Goal: Transaction & Acquisition: Purchase product/service

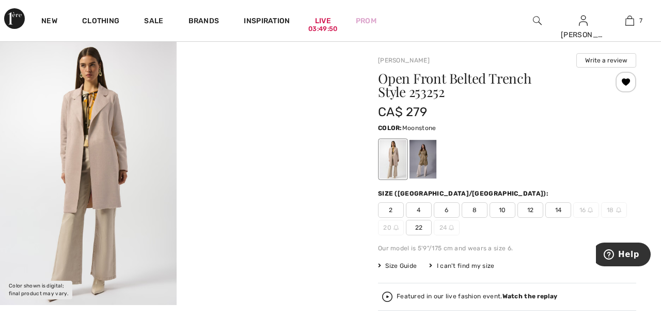
scroll to position [20, 0]
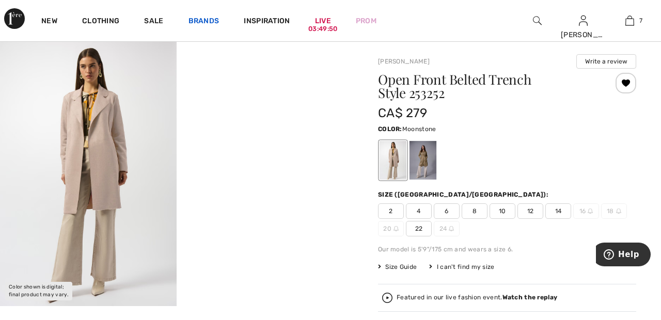
click at [200, 21] on link "Brands" at bounding box center [204, 22] width 31 height 11
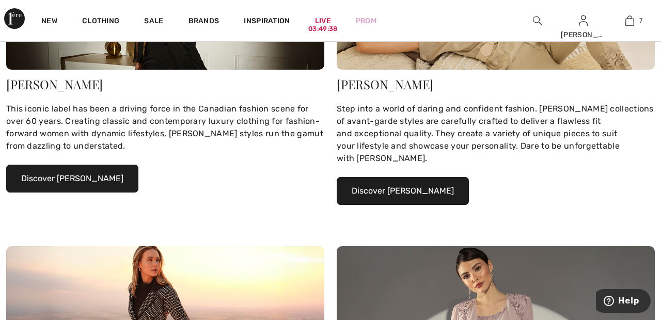
click at [96, 180] on button "Discover Joseph Ribkoff" at bounding box center [72, 179] width 132 height 28
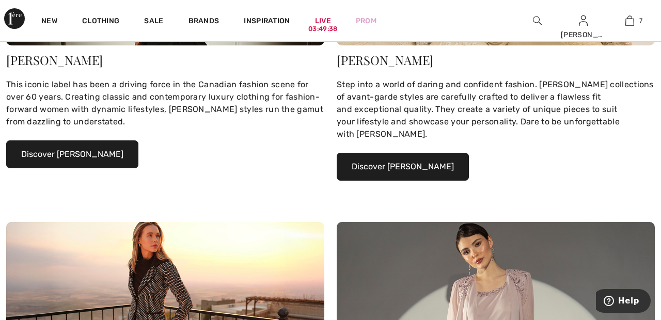
scroll to position [272, 0]
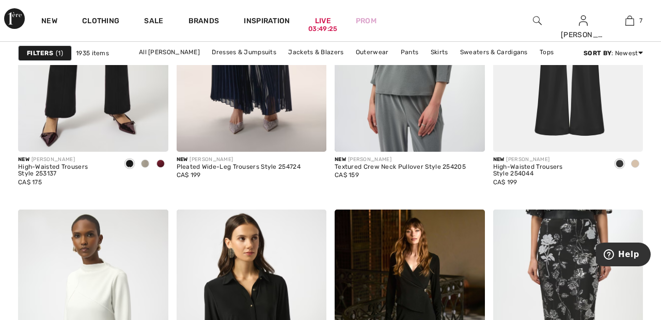
scroll to position [973, 0]
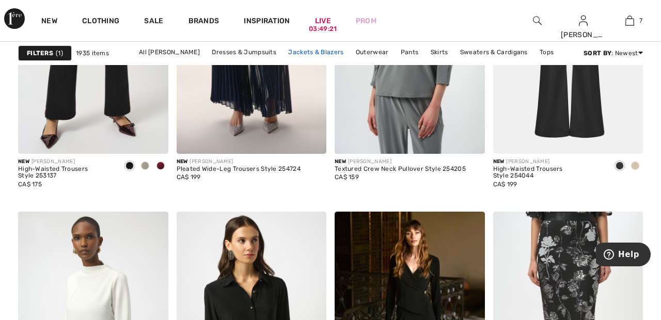
click at [320, 50] on link "Jackets & Blazers" at bounding box center [316, 51] width 66 height 13
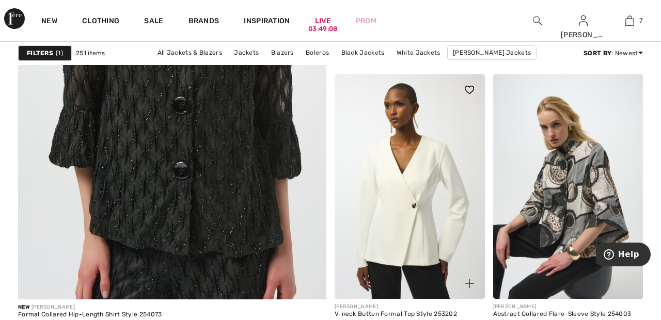
click at [424, 183] on img at bounding box center [410, 186] width 150 height 225
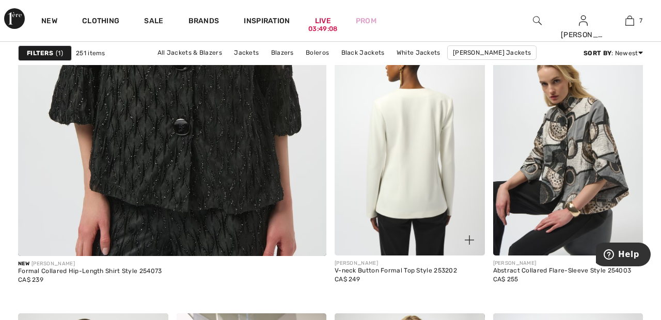
scroll to position [2606, 0]
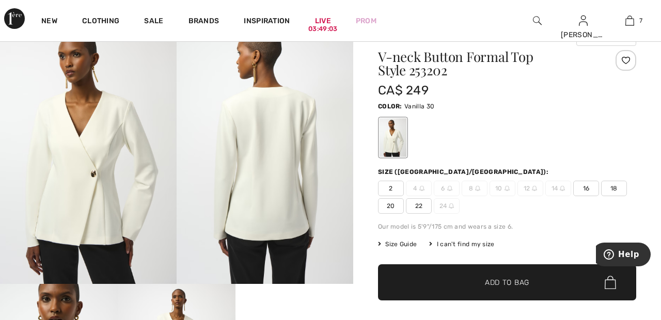
scroll to position [41, 0]
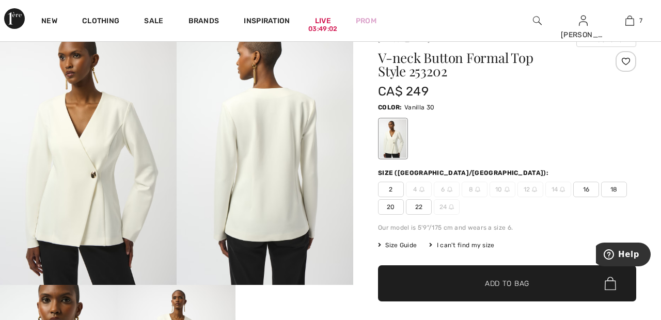
click at [622, 65] on div at bounding box center [626, 61] width 21 height 21
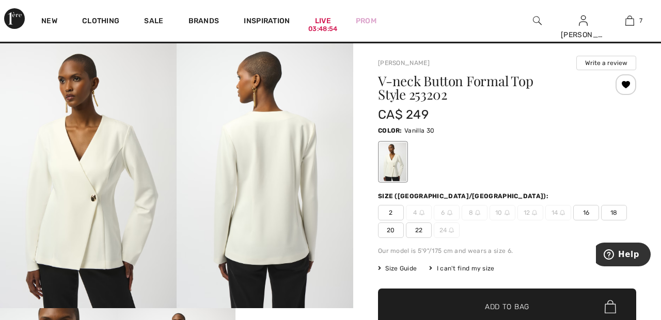
scroll to position [23, 0]
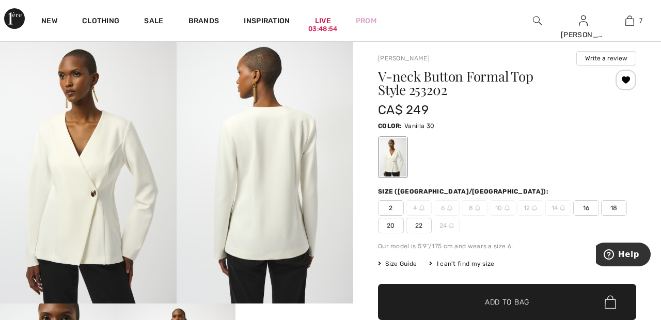
click at [419, 226] on span "22" at bounding box center [419, 225] width 26 height 15
click at [481, 298] on span "✔ Added to Bag" at bounding box center [491, 302] width 63 height 11
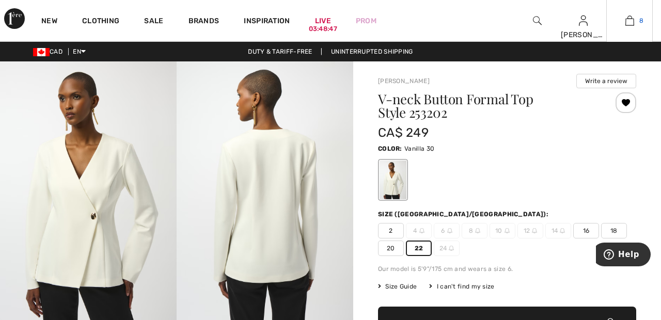
click at [633, 25] on img at bounding box center [630, 20] width 9 height 12
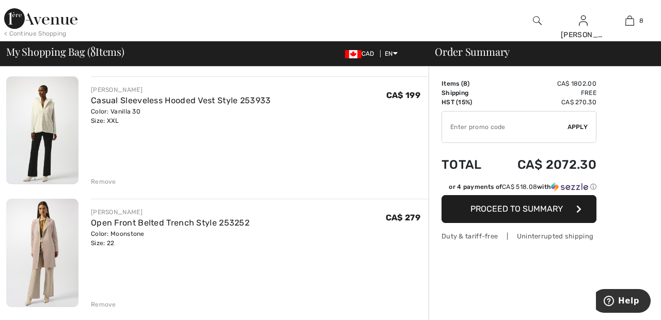
scroll to position [686, 0]
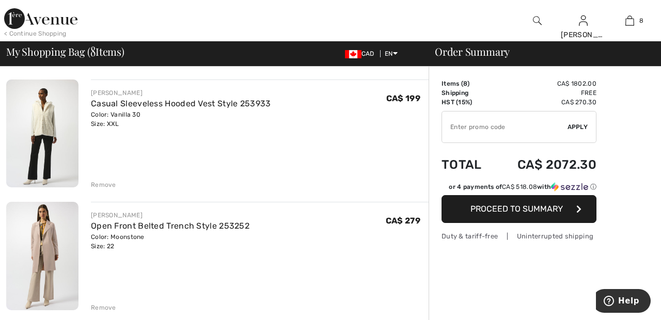
click at [107, 186] on div "Remove" at bounding box center [103, 184] width 25 height 9
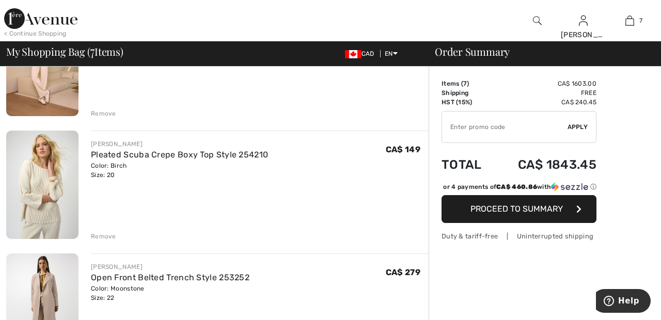
scroll to position [518, 0]
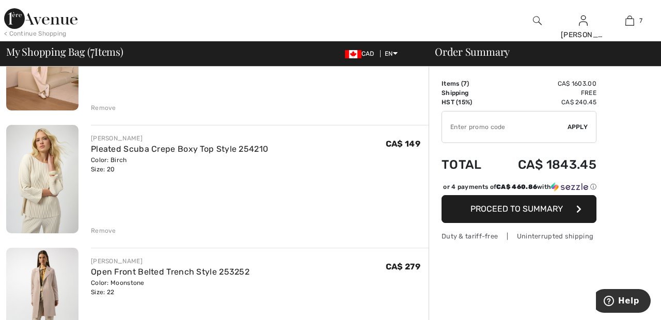
click at [103, 227] on div "Remove" at bounding box center [103, 230] width 25 height 9
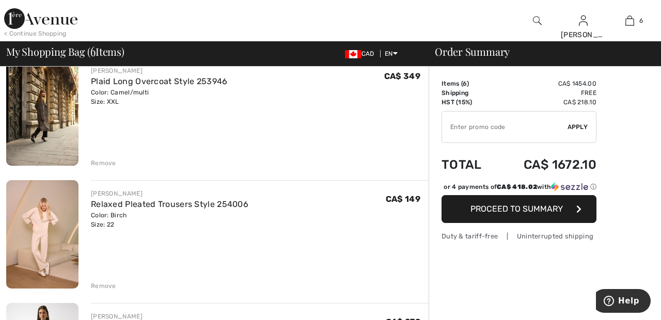
scroll to position [346, 0]
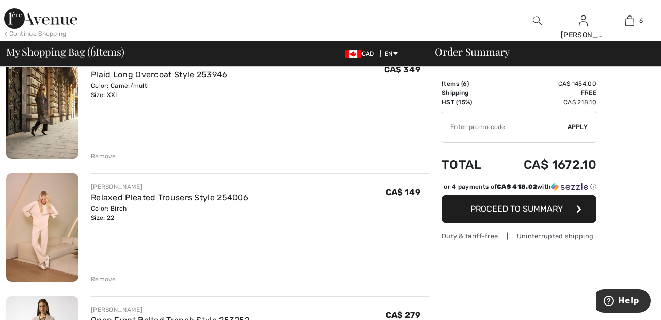
click at [101, 276] on div "Remove" at bounding box center [103, 279] width 25 height 9
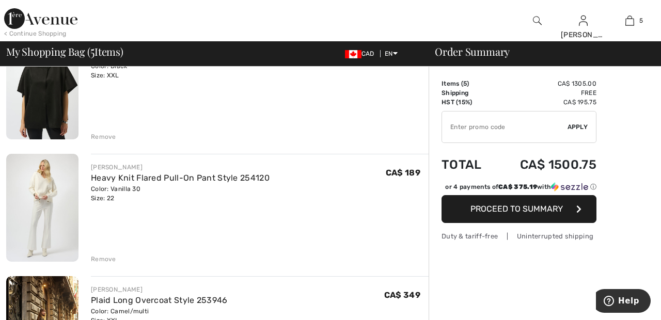
scroll to position [121, 0]
click at [103, 132] on div "Remove" at bounding box center [103, 136] width 25 height 9
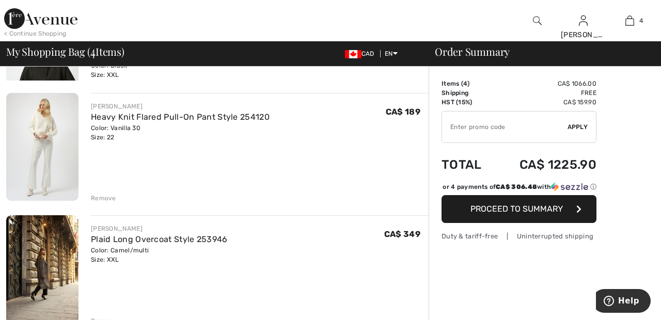
scroll to position [108, 0]
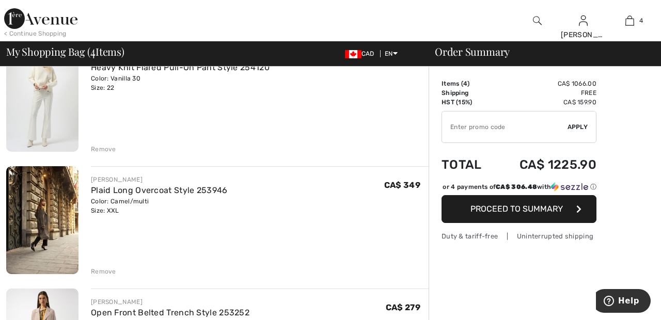
click at [106, 271] on div "Remove" at bounding box center [103, 271] width 25 height 9
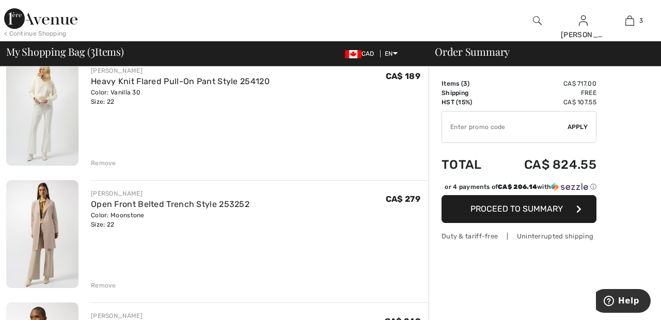
scroll to position [92, 0]
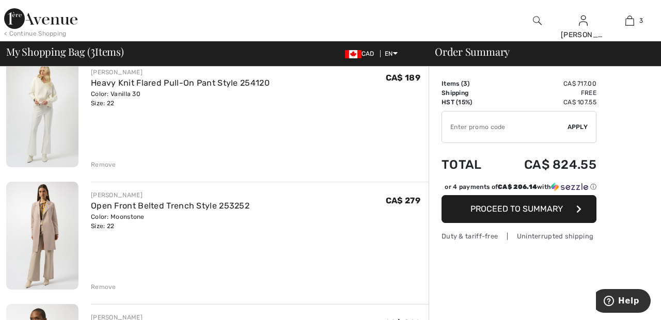
click at [103, 160] on div "Remove" at bounding box center [103, 164] width 25 height 9
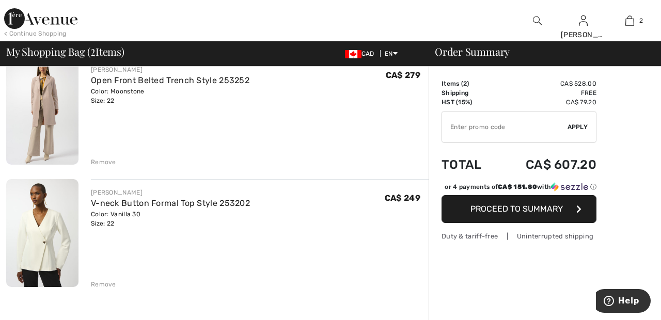
scroll to position [0, 0]
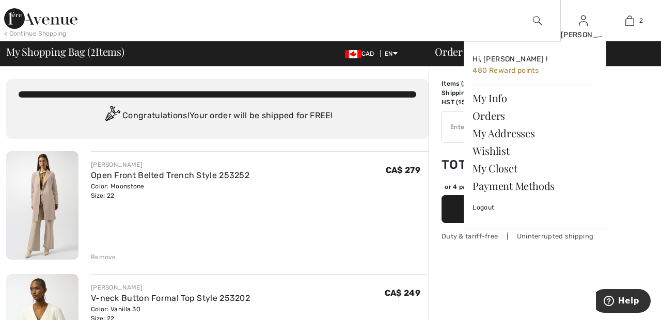
click at [580, 22] on img at bounding box center [583, 20] width 9 height 12
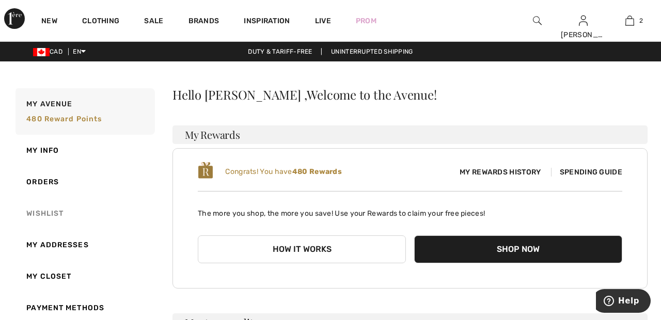
click at [50, 213] on link "Wishlist" at bounding box center [84, 214] width 142 height 32
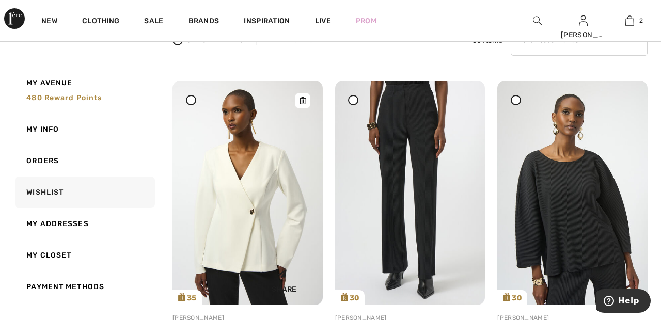
click at [268, 193] on img at bounding box center [248, 193] width 150 height 225
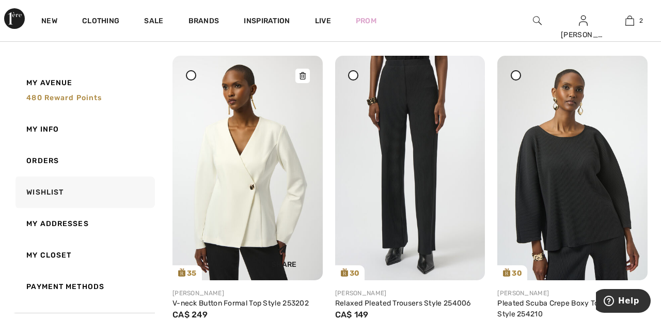
scroll to position [150, 0]
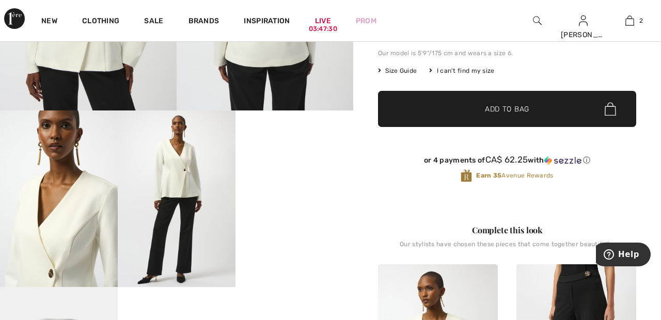
scroll to position [216, 0]
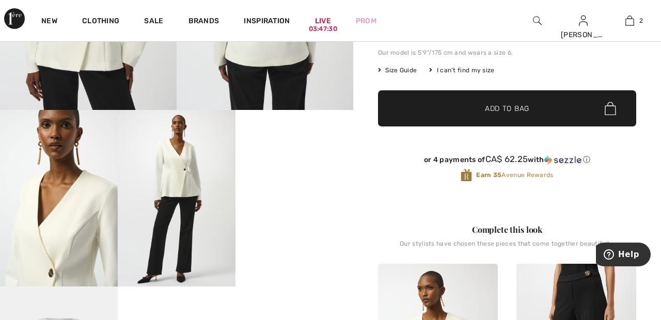
click at [299, 169] on video "Your browser does not support the video tag." at bounding box center [295, 139] width 118 height 59
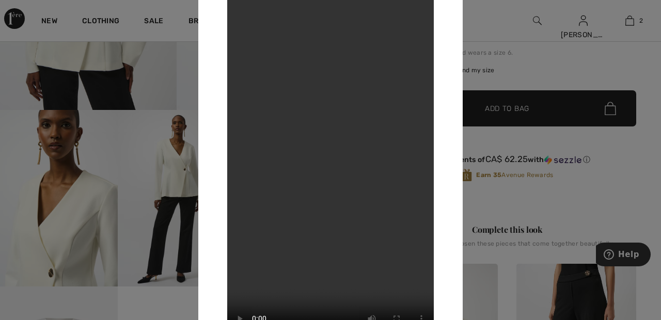
click at [515, 20] on div at bounding box center [330, 160] width 661 height 320
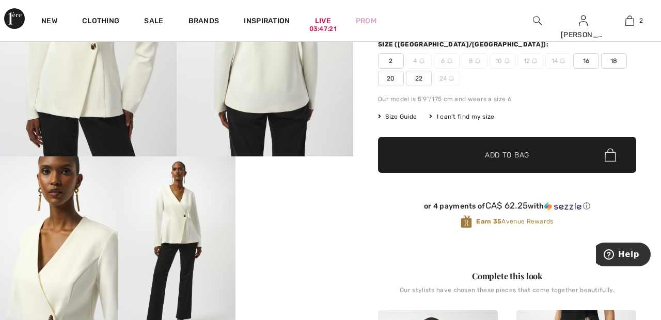
scroll to position [166, 0]
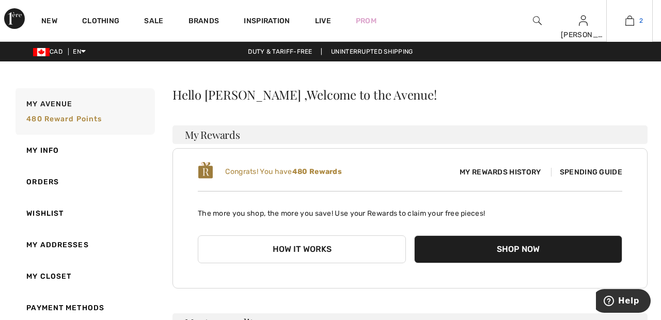
click at [635, 23] on link "2" at bounding box center [629, 20] width 45 height 12
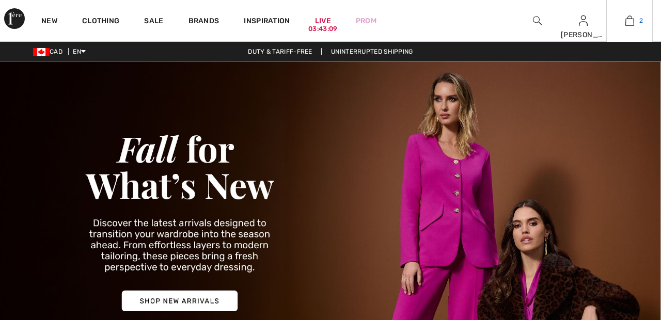
click at [631, 23] on img at bounding box center [630, 20] width 9 height 12
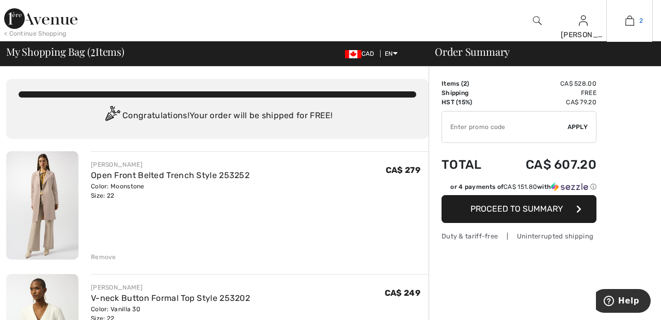
click at [634, 18] on link "2" at bounding box center [629, 20] width 45 height 12
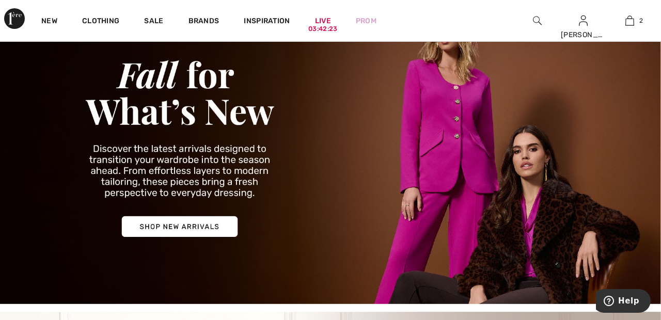
scroll to position [70, 0]
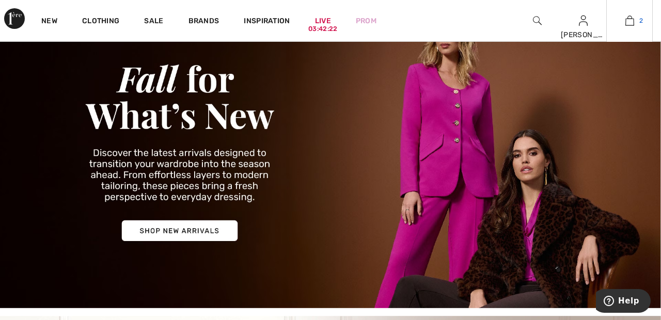
click at [631, 24] on img at bounding box center [630, 20] width 9 height 12
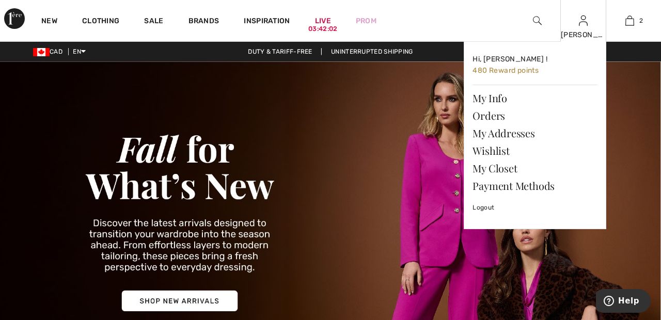
click at [583, 26] on img at bounding box center [583, 20] width 9 height 12
click at [501, 148] on link "Wishlist" at bounding box center [535, 151] width 125 height 18
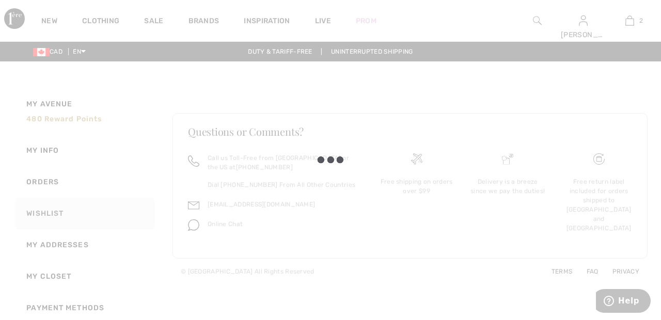
click at [57, 214] on div at bounding box center [330, 160] width 661 height 320
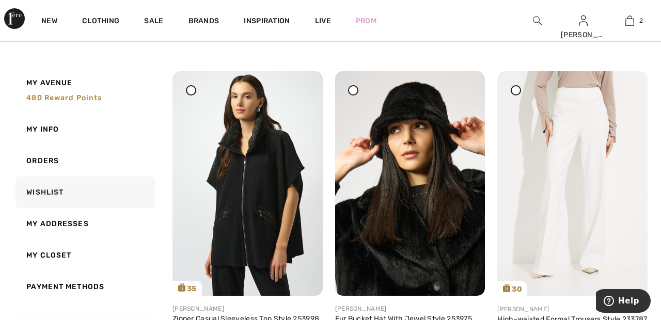
scroll to position [760, 0]
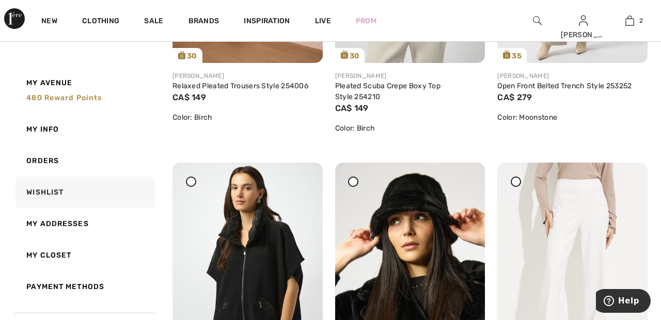
click at [192, 181] on icon at bounding box center [191, 182] width 4 height 4
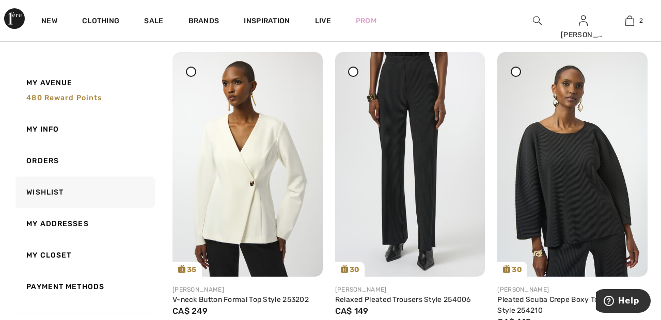
scroll to position [0, 0]
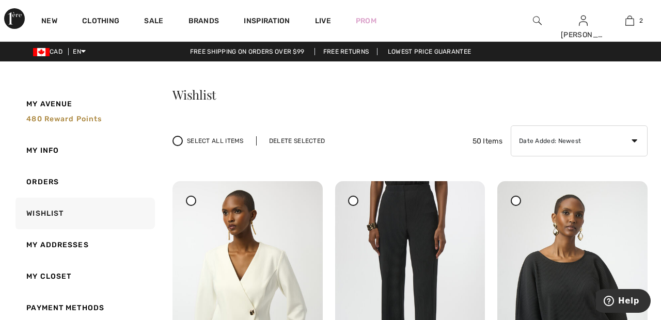
click at [300, 141] on div "Delete Selected" at bounding box center [297, 140] width 82 height 9
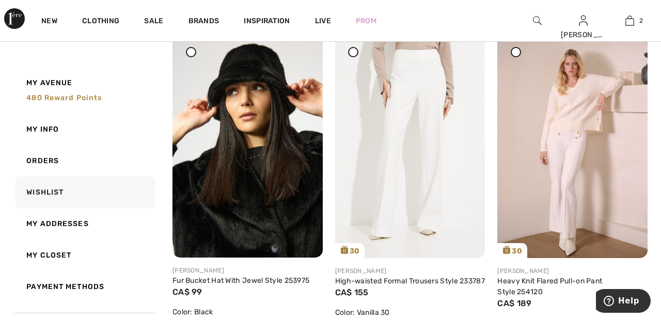
scroll to position [795, 0]
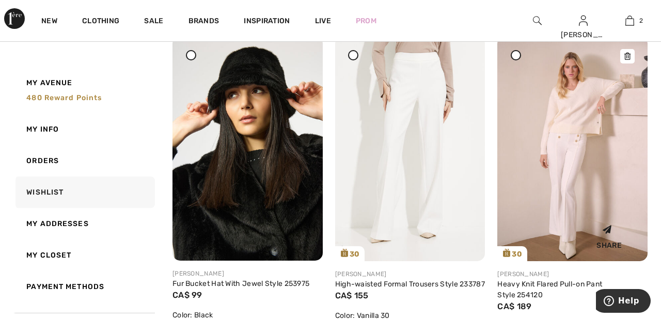
click at [538, 135] on img at bounding box center [572, 148] width 150 height 225
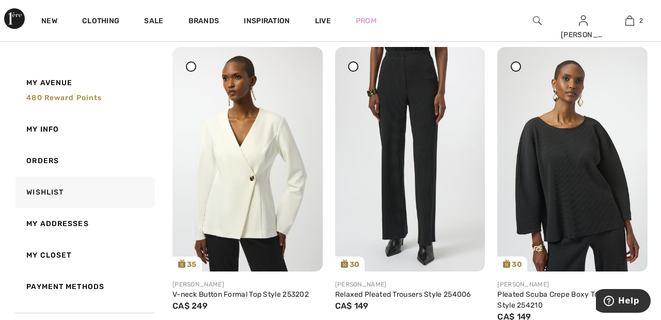
scroll to position [135, 0]
click at [243, 196] on img at bounding box center [248, 158] width 150 height 225
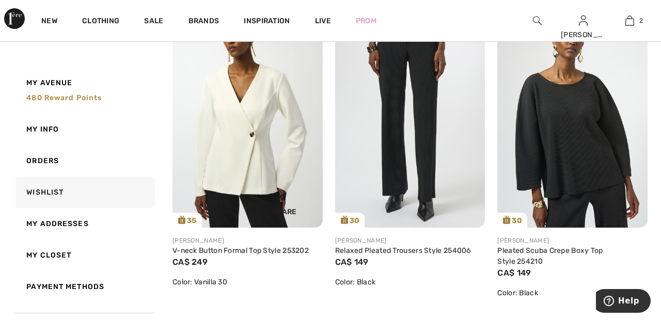
scroll to position [184, 0]
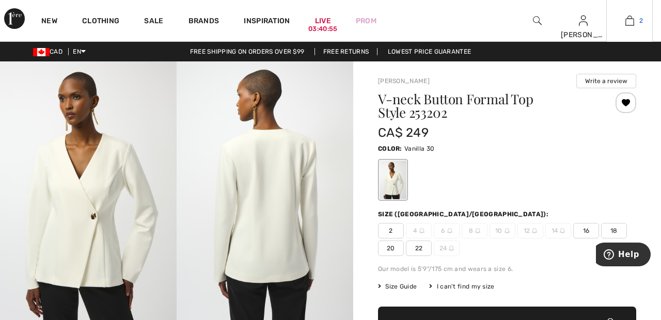
click at [627, 25] on img at bounding box center [630, 20] width 9 height 12
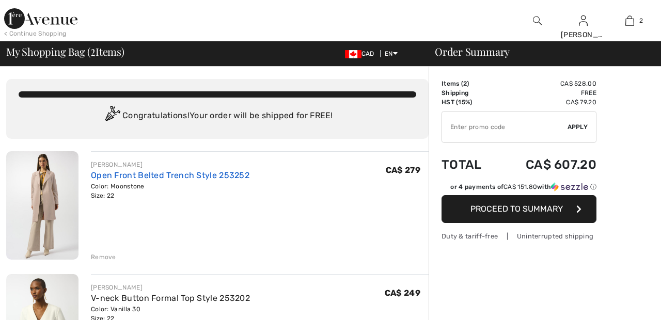
click at [192, 177] on link "Open Front Belted Trench Style 253252" at bounding box center [170, 175] width 159 height 10
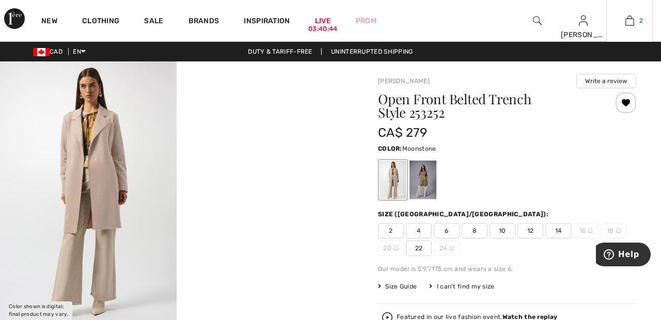
click at [632, 24] on img at bounding box center [630, 20] width 9 height 12
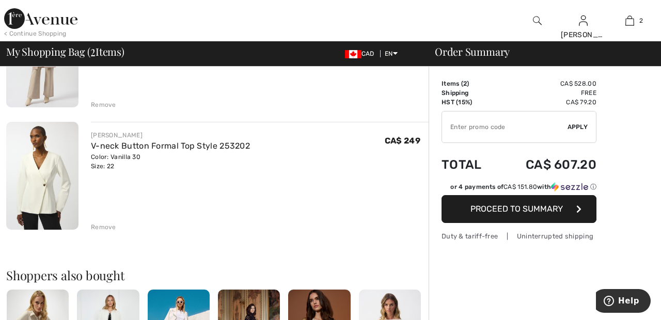
scroll to position [154, 0]
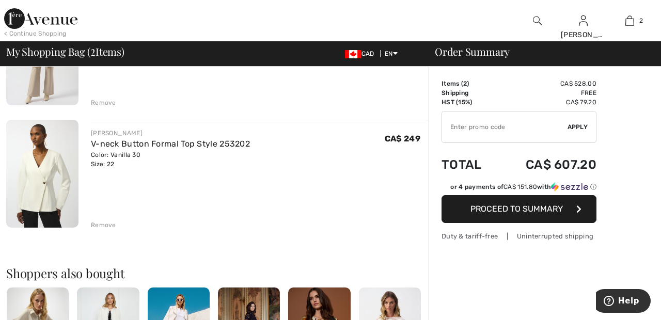
click at [554, 214] on span "Proceed to Summary" at bounding box center [517, 209] width 92 height 10
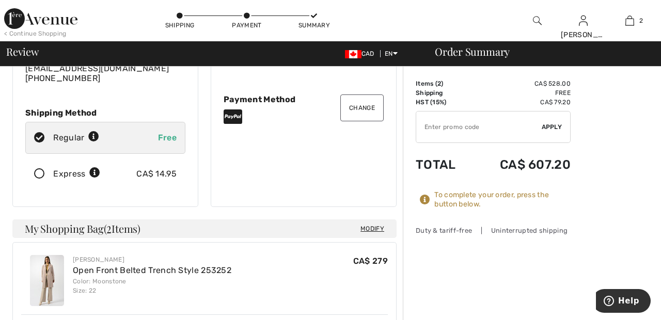
scroll to position [147, 0]
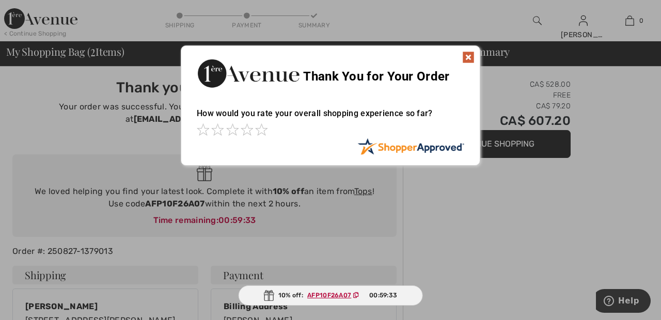
click at [468, 56] on img at bounding box center [468, 57] width 12 height 12
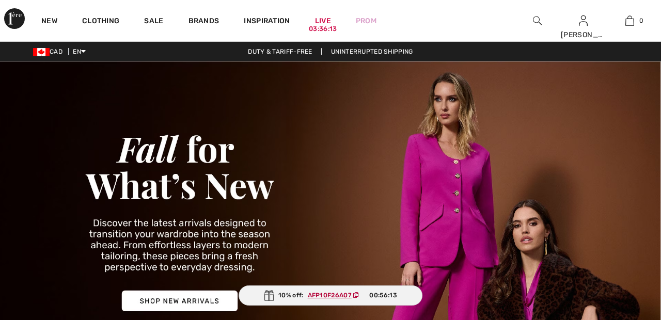
checkbox input "true"
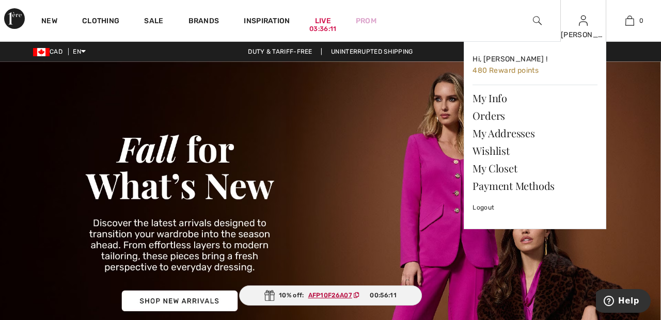
click at [583, 26] on img at bounding box center [583, 20] width 9 height 12
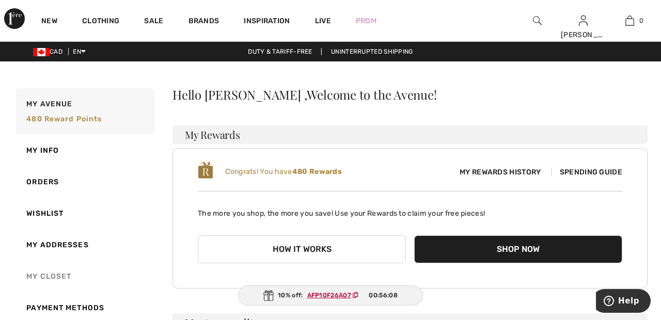
click at [63, 279] on link "My Closet" at bounding box center [84, 277] width 142 height 32
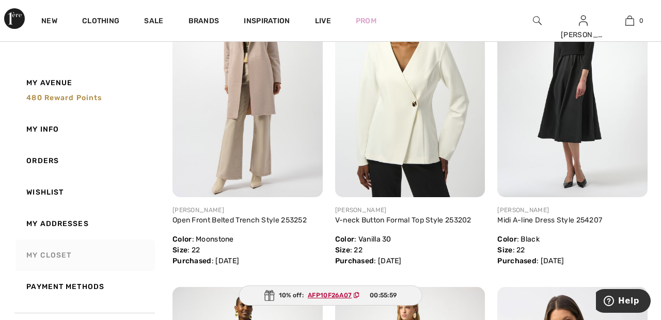
scroll to position [210, 0]
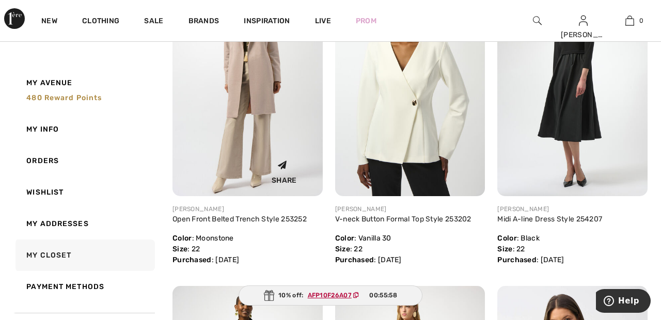
click at [253, 132] on img at bounding box center [248, 84] width 150 height 225
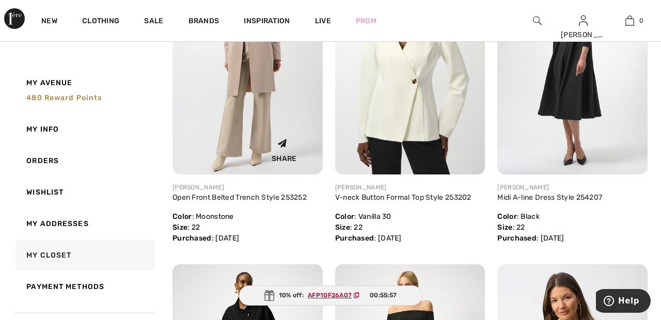
scroll to position [259, 0]
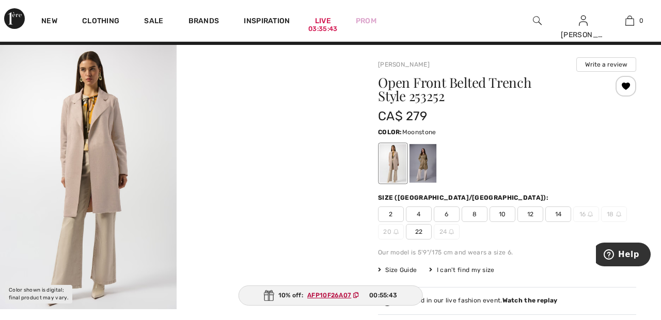
scroll to position [17, 0]
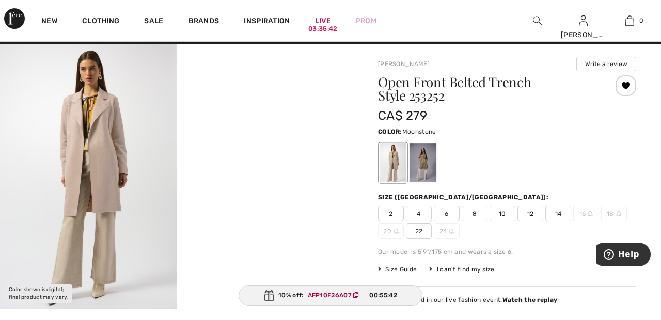
click at [111, 155] on img at bounding box center [88, 176] width 177 height 264
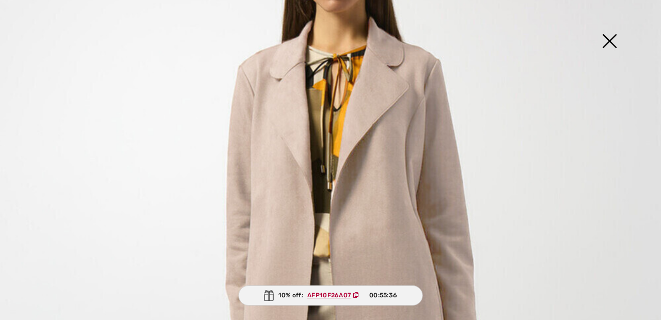
scroll to position [0, 0]
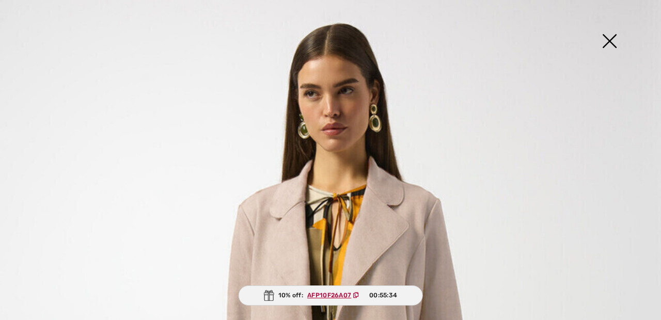
click at [610, 44] on img at bounding box center [610, 41] width 52 height 53
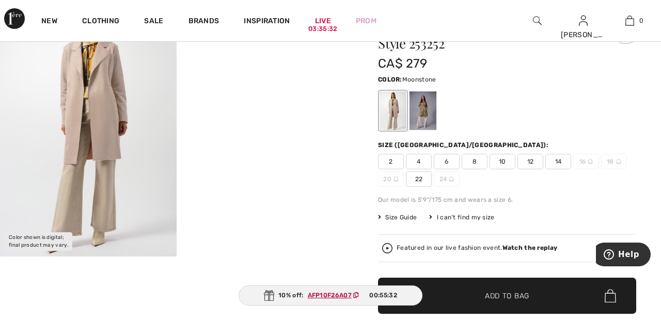
scroll to position [70, 0]
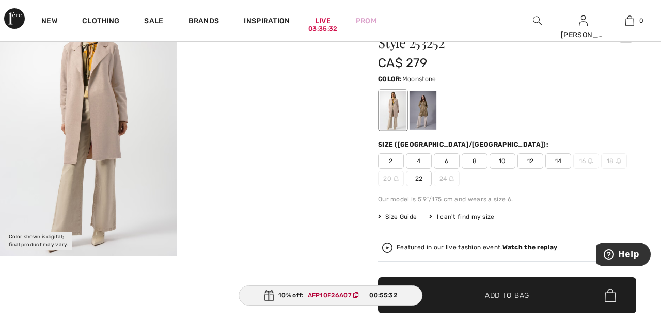
click at [426, 108] on div at bounding box center [423, 110] width 27 height 39
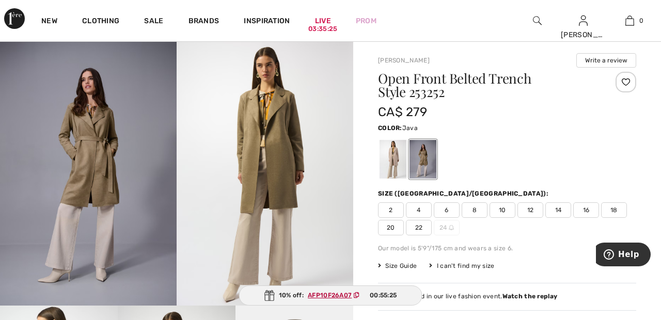
scroll to position [13, 0]
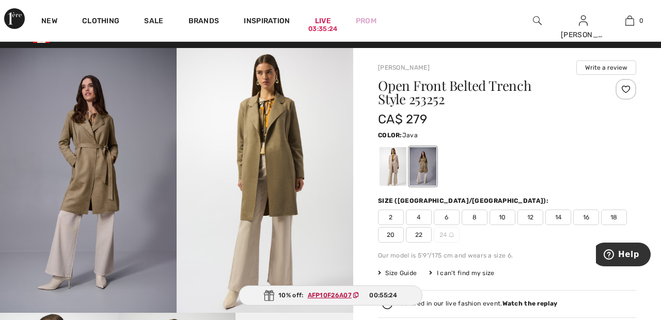
click at [100, 169] on img at bounding box center [88, 180] width 177 height 265
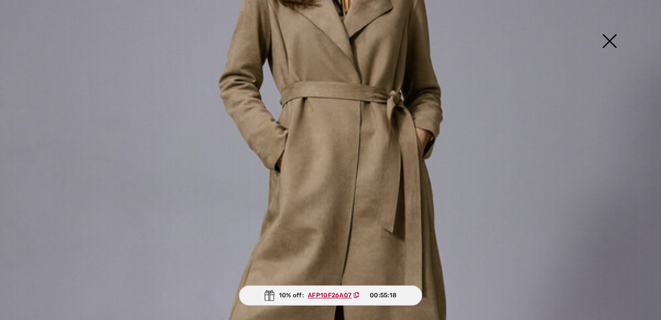
scroll to position [0, 0]
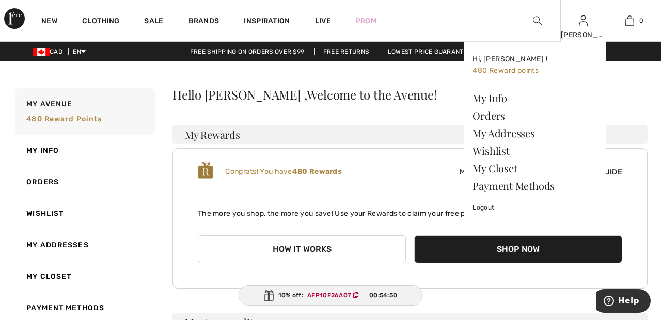
click at [584, 26] on img at bounding box center [583, 20] width 9 height 12
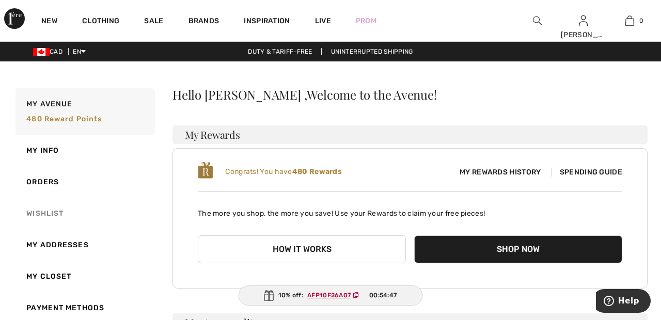
click at [52, 212] on link "Wishlist" at bounding box center [84, 214] width 142 height 32
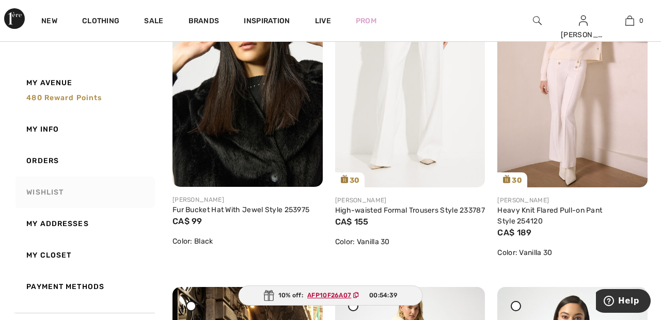
scroll to position [873, 0]
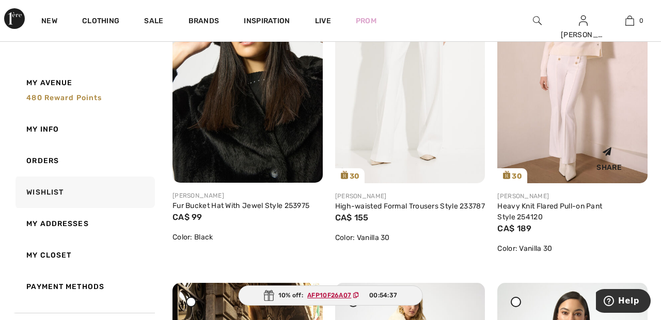
click at [571, 128] on img at bounding box center [572, 70] width 150 height 225
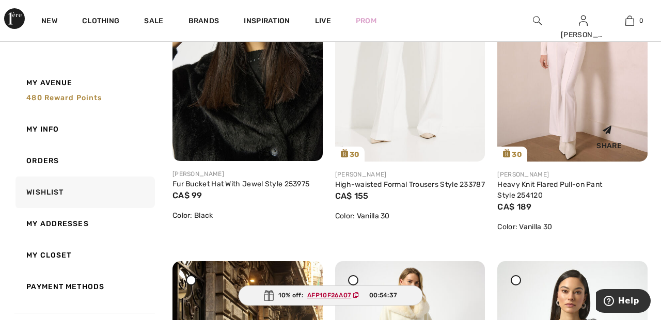
scroll to position [922, 0]
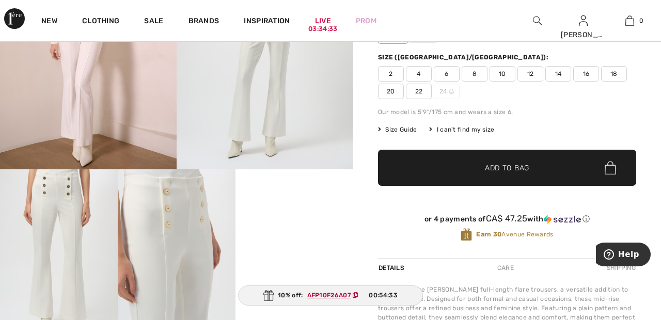
click at [419, 91] on span "22" at bounding box center [419, 91] width 26 height 15
click at [504, 174] on span "✔ Added to Bag Add to Bag" at bounding box center [507, 168] width 258 height 36
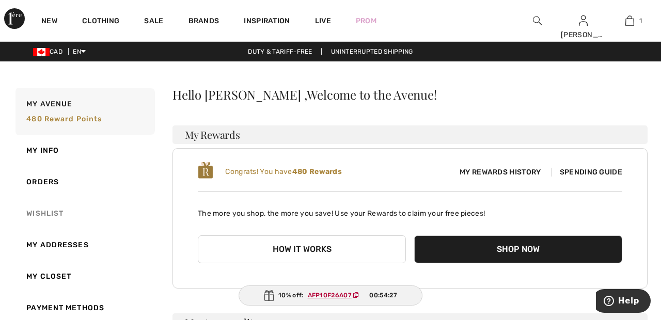
click at [55, 207] on link "Wishlist" at bounding box center [84, 214] width 142 height 32
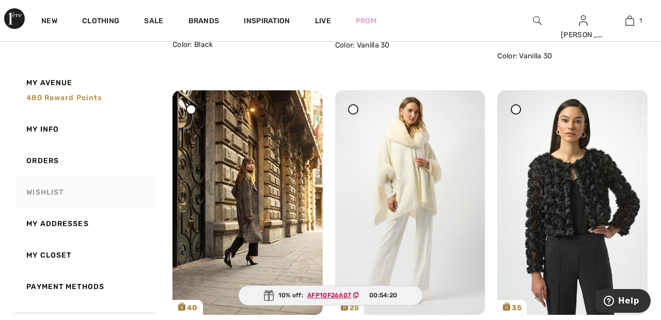
scroll to position [1067, 0]
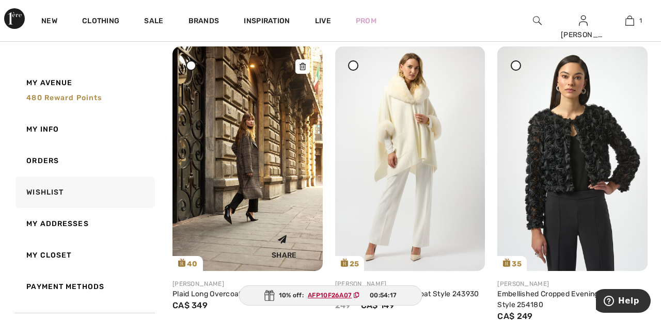
click at [263, 157] on img at bounding box center [248, 158] width 150 height 225
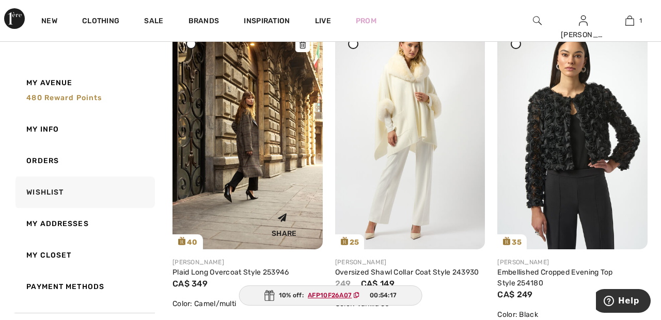
scroll to position [1159, 0]
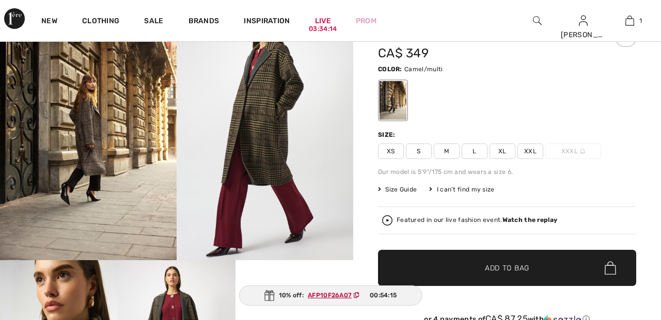
click at [537, 149] on span "XXL" at bounding box center [531, 151] width 26 height 15
click at [537, 263] on span "✔ Added to Bag Add to Bag" at bounding box center [507, 268] width 258 height 36
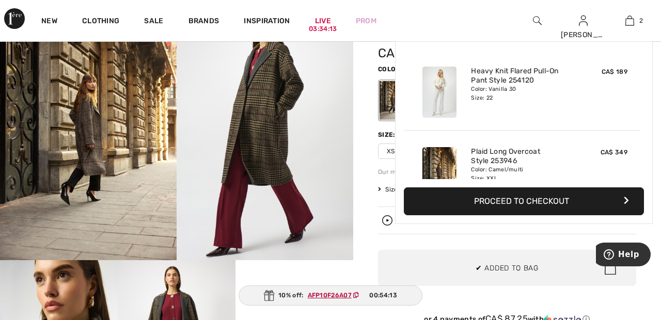
scroll to position [32, 0]
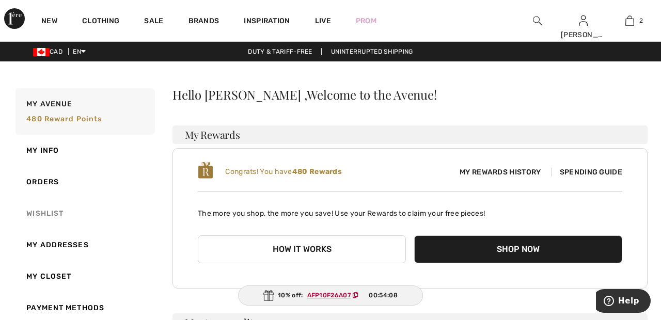
click at [49, 212] on link "Wishlist" at bounding box center [84, 214] width 142 height 32
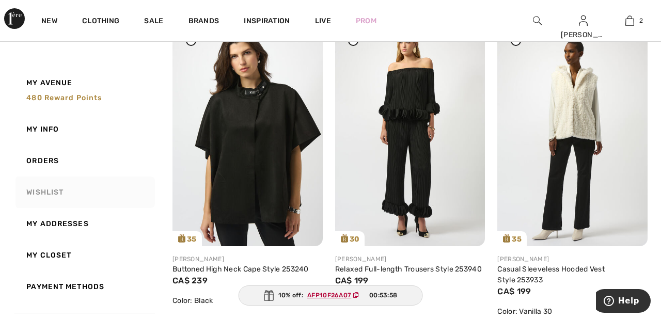
scroll to position [1460, 0]
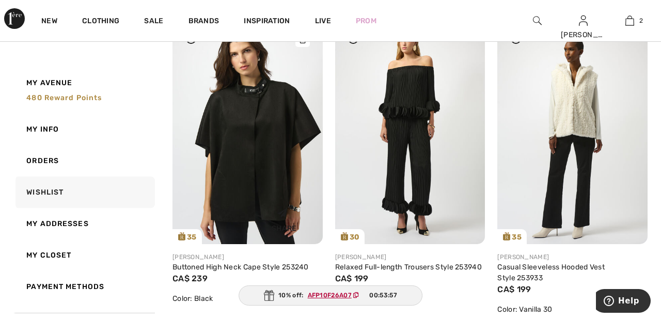
click at [281, 146] on img at bounding box center [248, 132] width 150 height 225
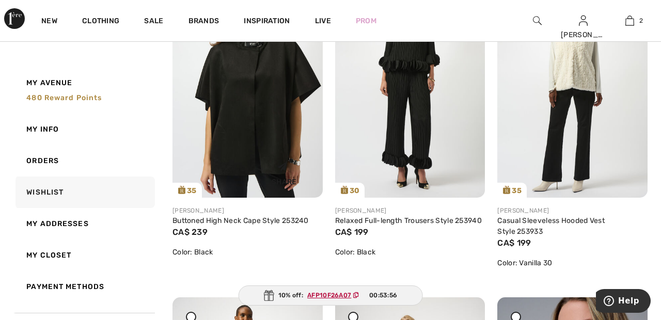
scroll to position [1510, 0]
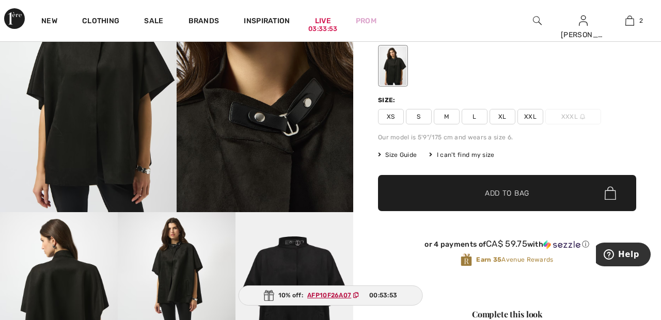
scroll to position [114, 0]
click at [539, 114] on span "XXL" at bounding box center [531, 116] width 26 height 15
click at [534, 195] on span "✔ Added to Bag Add to Bag" at bounding box center [507, 193] width 258 height 36
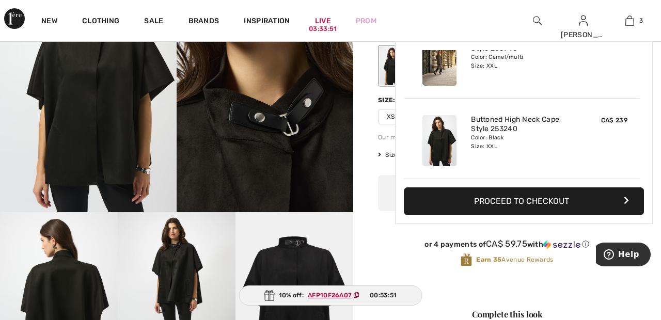
scroll to position [113, 0]
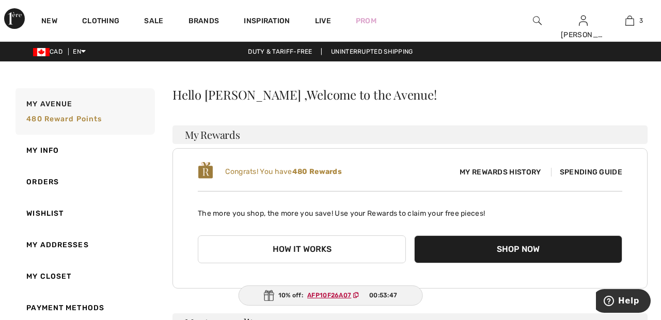
click at [45, 211] on link "Wishlist" at bounding box center [84, 214] width 142 height 32
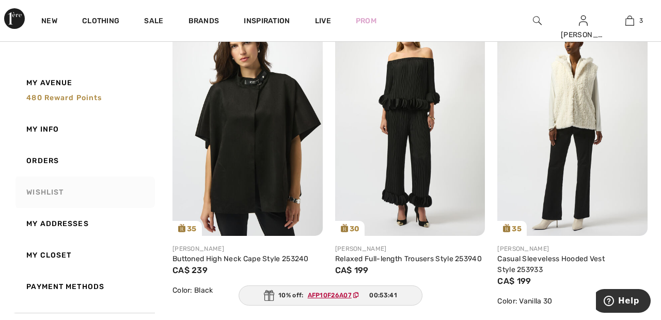
scroll to position [1462, 0]
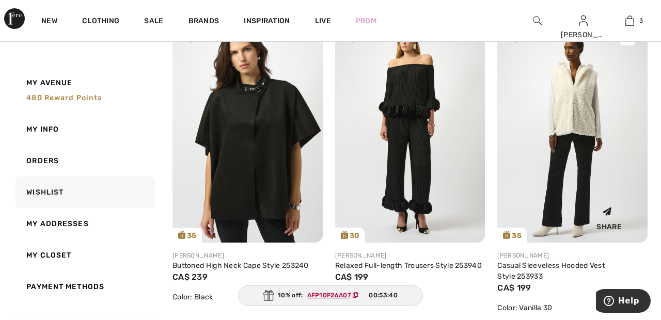
click at [585, 97] on img at bounding box center [572, 130] width 150 height 225
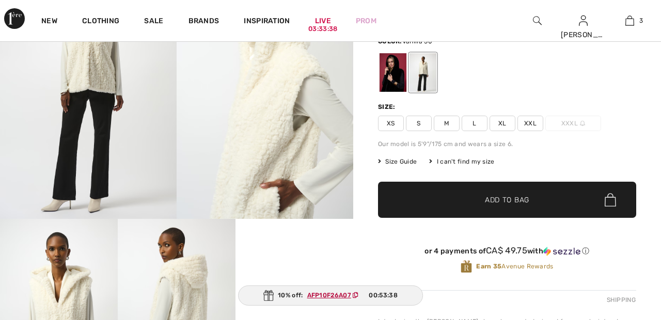
click at [533, 119] on span "XXL" at bounding box center [531, 123] width 26 height 15
click at [532, 201] on span "✔ Added to Bag Add to Bag" at bounding box center [507, 200] width 258 height 36
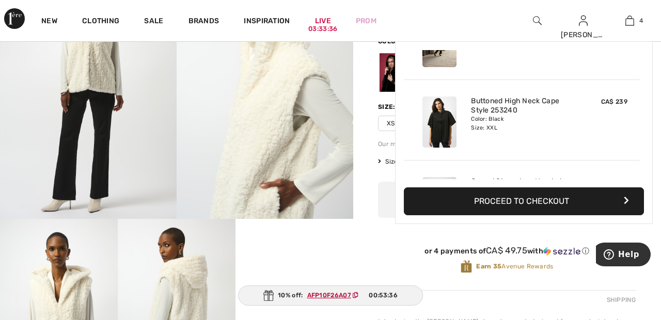
scroll to position [193, 0]
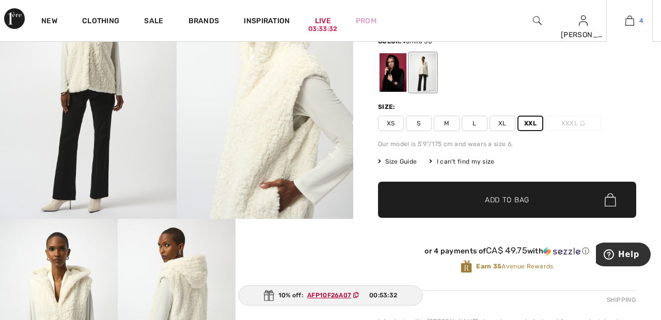
click at [641, 21] on span "4" at bounding box center [642, 20] width 4 height 9
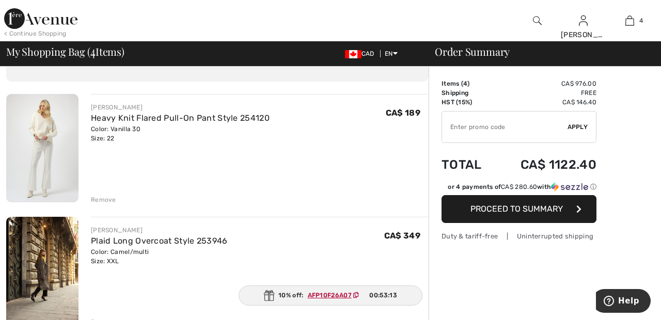
scroll to position [56, 0]
click at [343, 294] on ins "AFP10F26A07" at bounding box center [330, 295] width 44 height 7
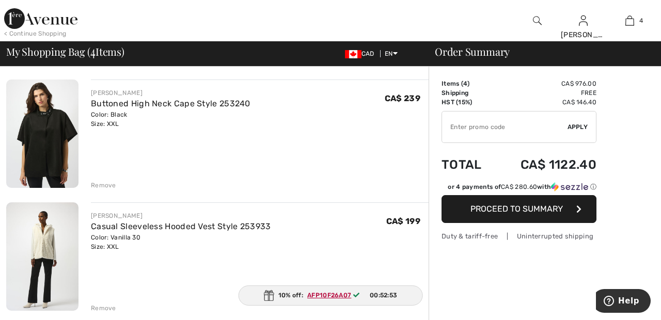
scroll to position [0, 0]
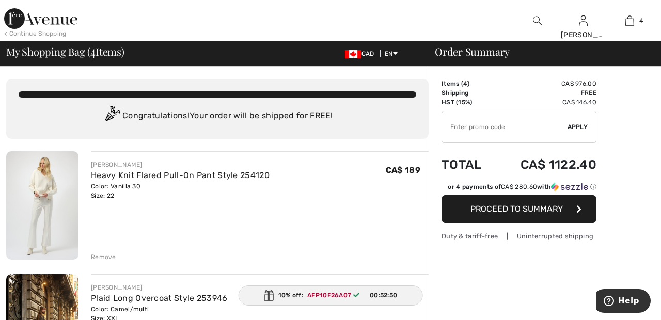
click at [322, 303] on div "10% off: AFP10F26A07 00:52:50" at bounding box center [331, 296] width 184 height 20
click at [275, 299] on div "10% off: AFP10F26A07 00:52:49" at bounding box center [331, 296] width 184 height 20
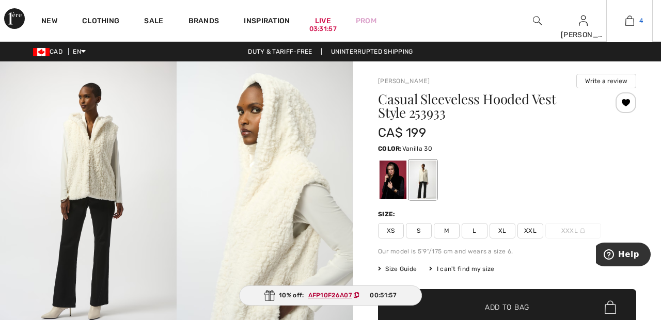
click at [633, 24] on img at bounding box center [630, 20] width 9 height 12
